Goal: Information Seeking & Learning: Check status

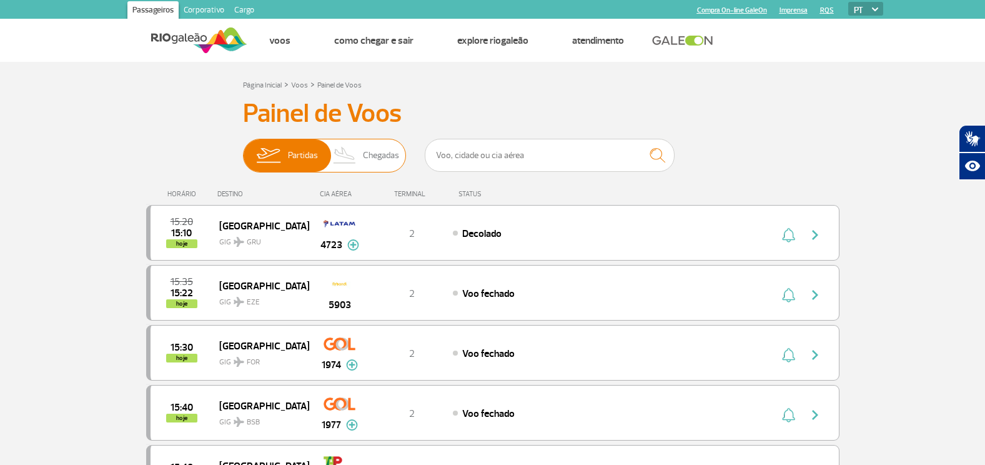
click at [360, 162] on img at bounding box center [345, 155] width 37 height 32
click at [243, 149] on input "Partidas Chegadas" at bounding box center [243, 149] width 0 height 0
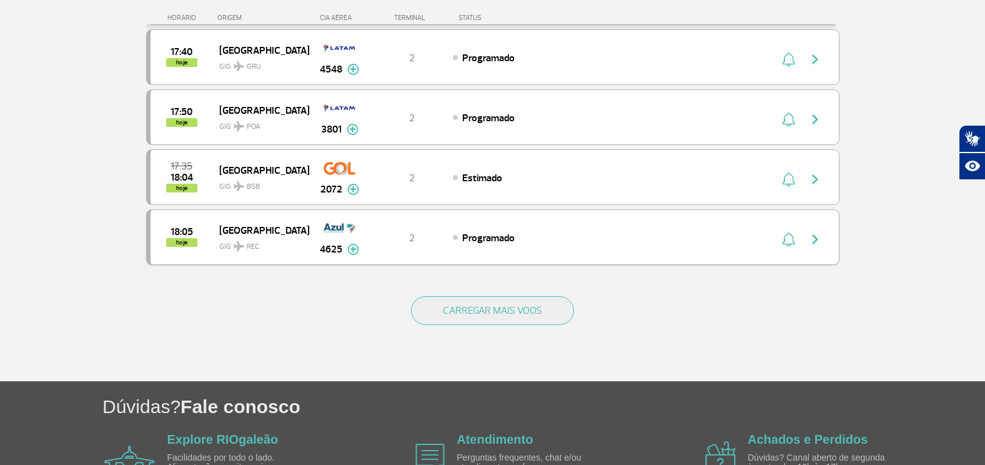
scroll to position [1187, 0]
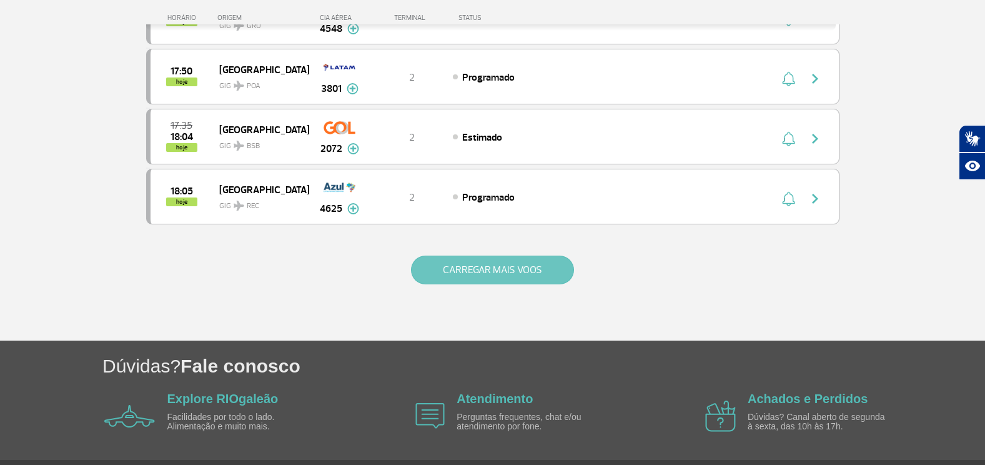
click at [533, 272] on button "CARREGAR MAIS VOOS" at bounding box center [492, 269] width 163 height 29
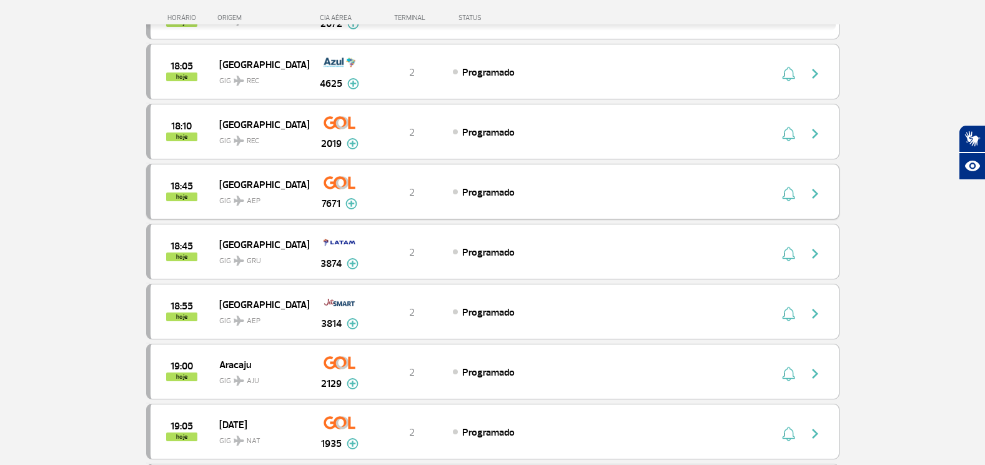
scroll to position [1249, 0]
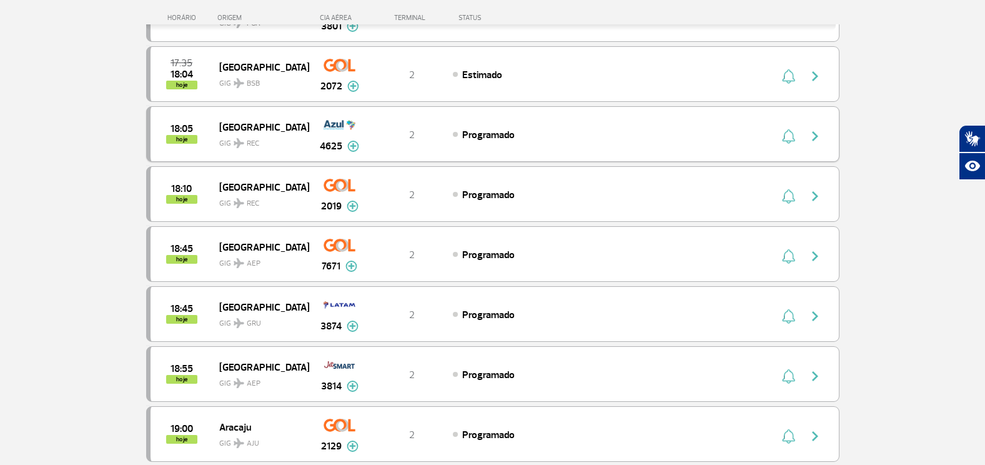
click at [661, 149] on div "18:05 hoje Recife GIG REC 4625 2 Programado Parcerias: Avianca 4340 TAP Portuga…" at bounding box center [492, 134] width 693 height 56
click at [644, 148] on div "18:05 hoje Recife GIG REC 4625 2 Programado Parcerias: Avianca 4340 TAP Portuga…" at bounding box center [492, 134] width 693 height 56
click at [817, 136] on img "button" at bounding box center [815, 136] width 15 height 15
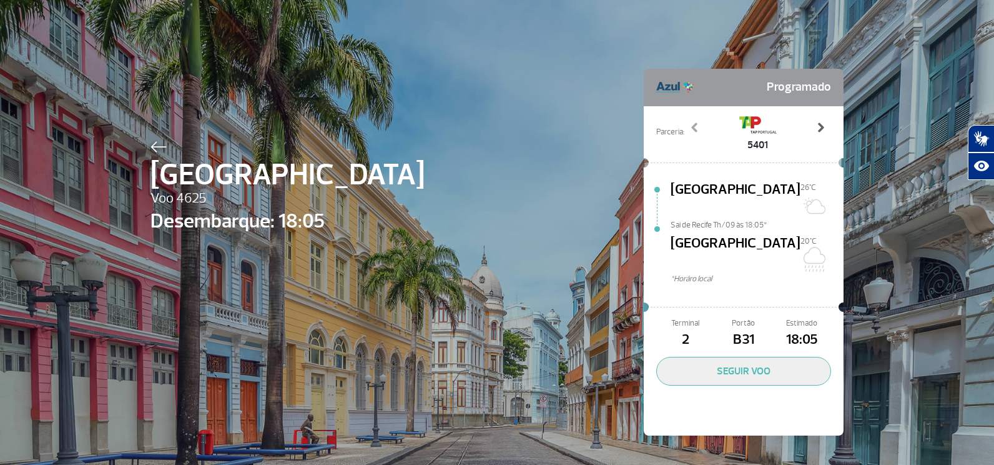
click at [814, 127] on span at bounding box center [820, 127] width 12 height 12
click at [814, 128] on span at bounding box center [820, 127] width 12 height 12
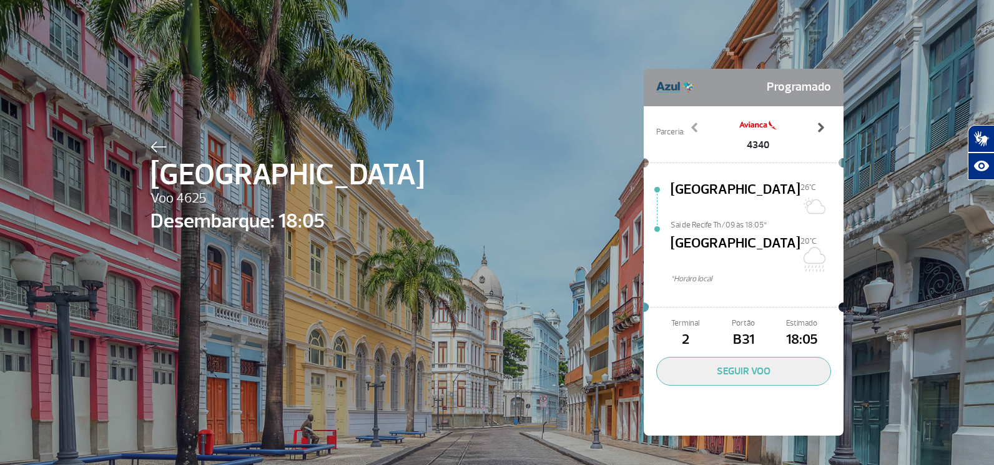
click at [814, 128] on span at bounding box center [820, 127] width 12 height 12
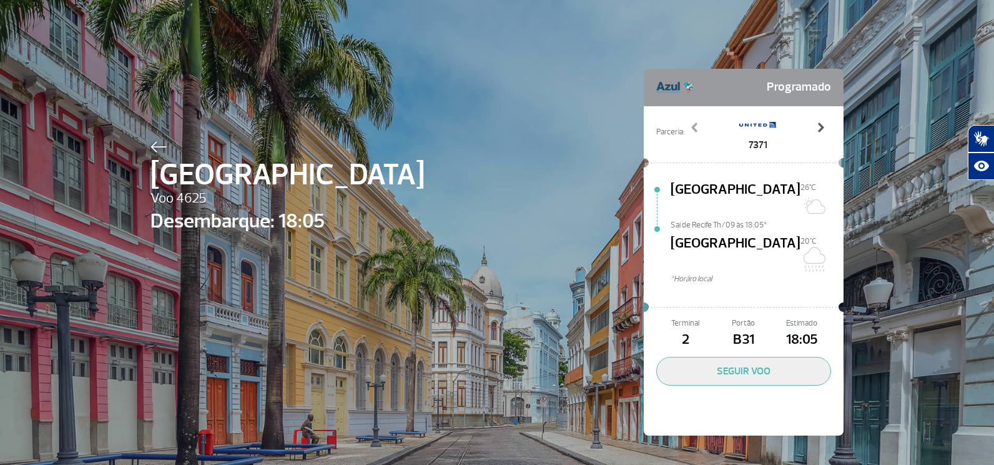
click at [814, 128] on span at bounding box center [820, 127] width 12 height 12
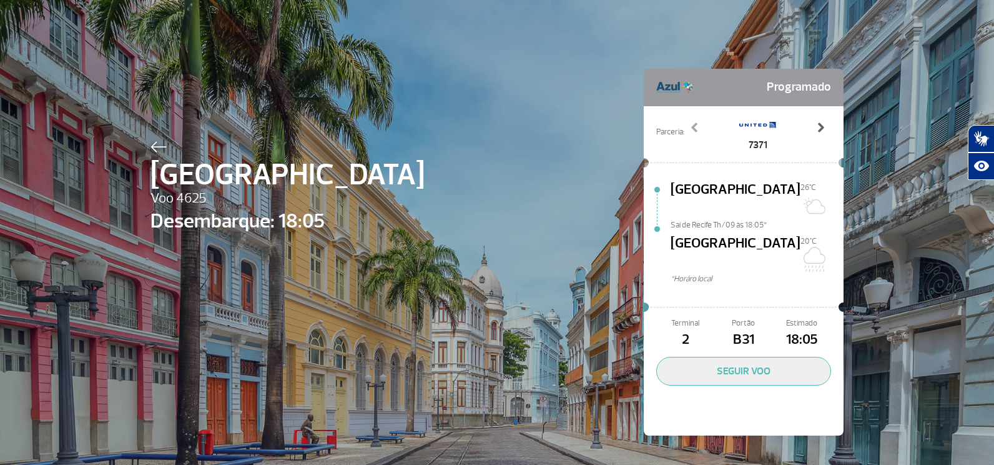
click at [814, 128] on span at bounding box center [820, 127] width 12 height 12
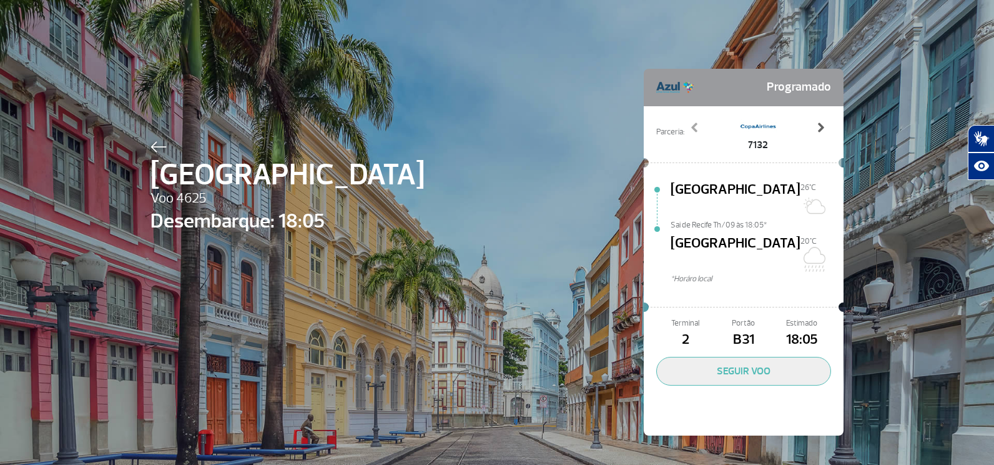
click at [814, 128] on span at bounding box center [820, 127] width 12 height 12
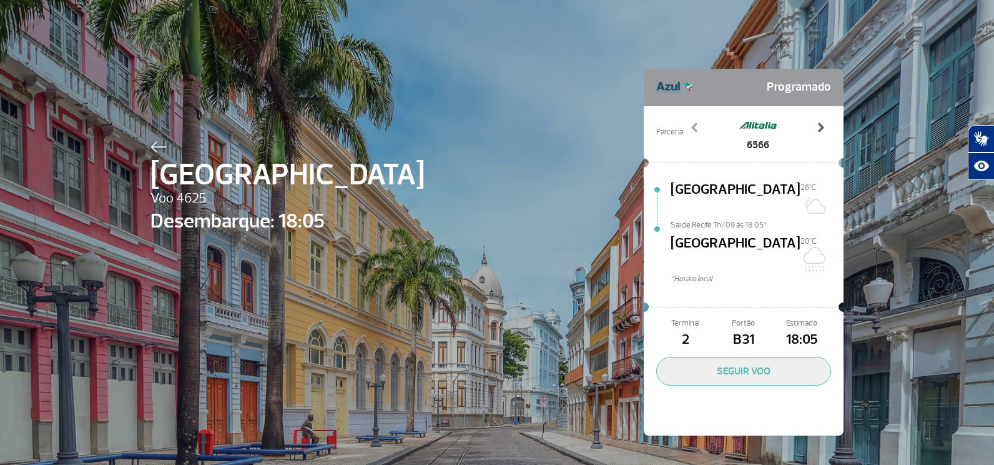
click at [814, 128] on span at bounding box center [820, 127] width 12 height 12
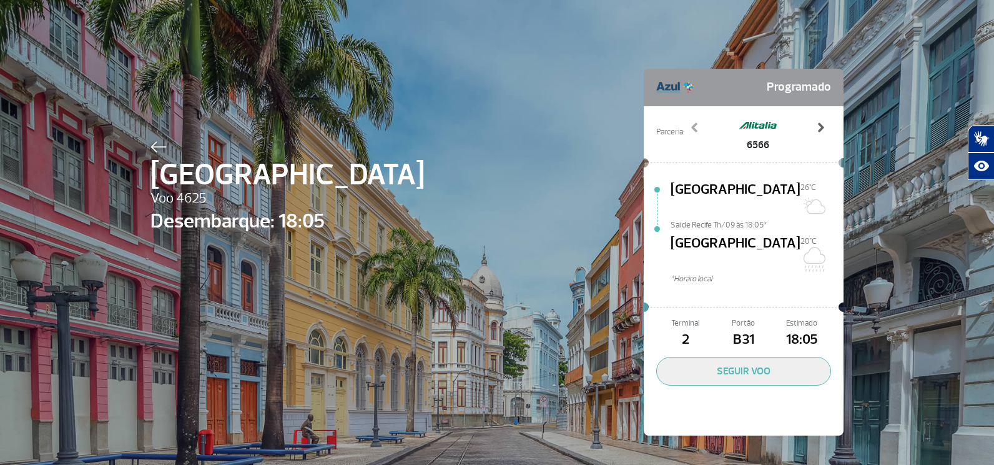
click at [814, 128] on span at bounding box center [820, 127] width 12 height 12
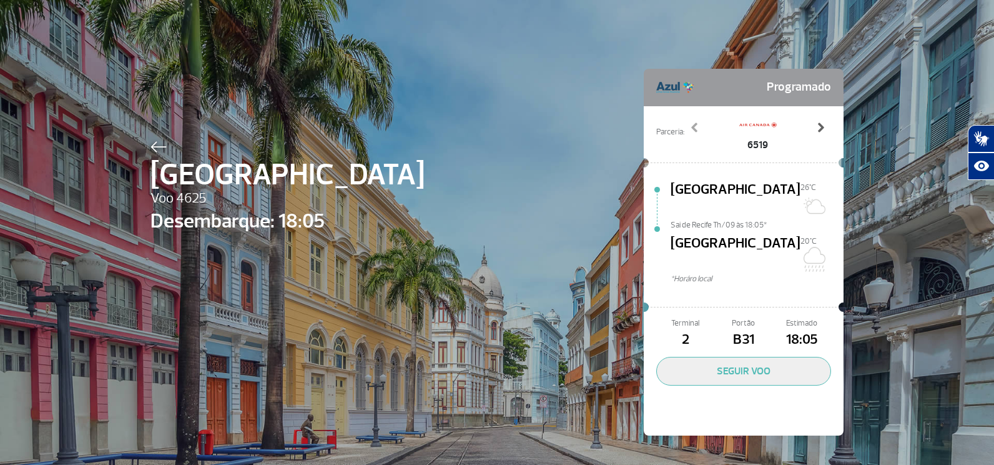
click at [814, 128] on span at bounding box center [820, 127] width 12 height 12
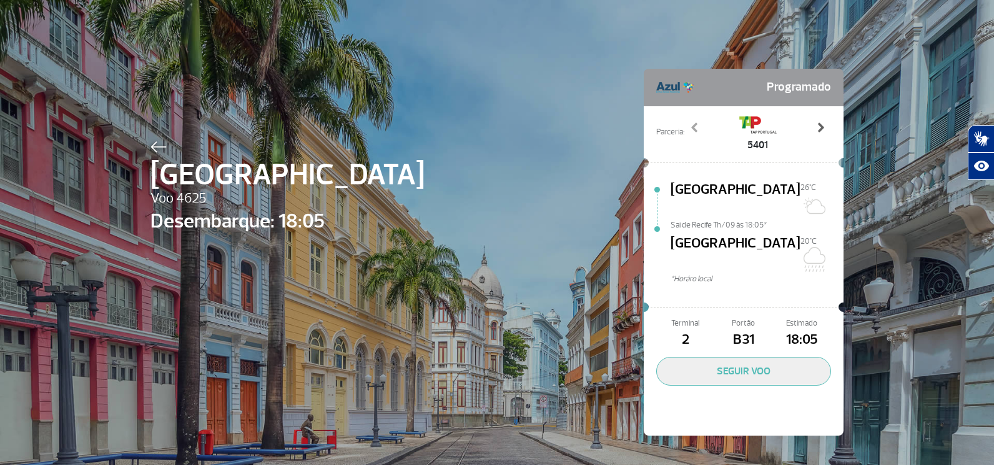
click at [814, 128] on span at bounding box center [820, 127] width 12 height 12
